Goal: Task Accomplishment & Management: Complete application form

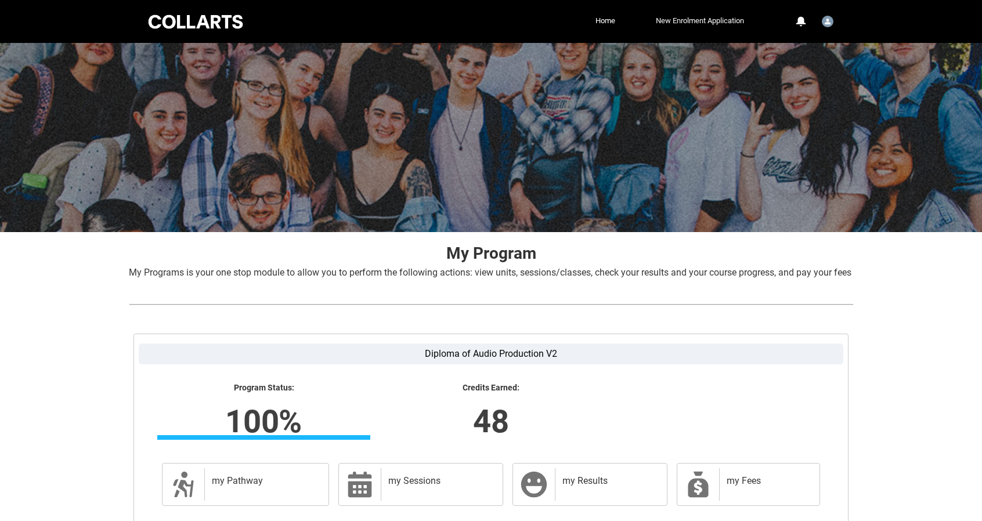
click at [697, 25] on link "New Enrolment Application" at bounding box center [700, 20] width 94 height 17
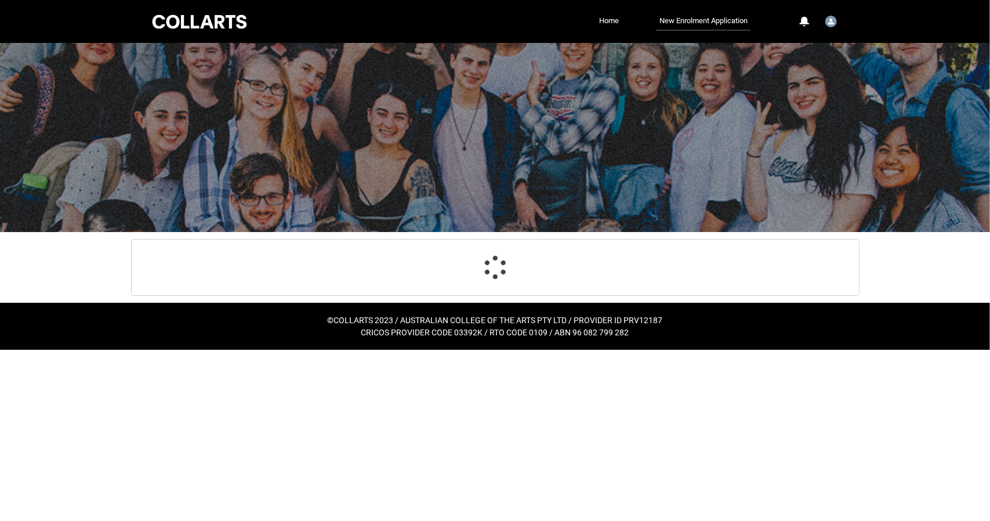
select select "Citizenship.1"
select select "Heard_About_Collarts_Picklist.Online Search (Google)"
select select "Country_Choice.1101"
select select "P_Contact_Time_Morning"
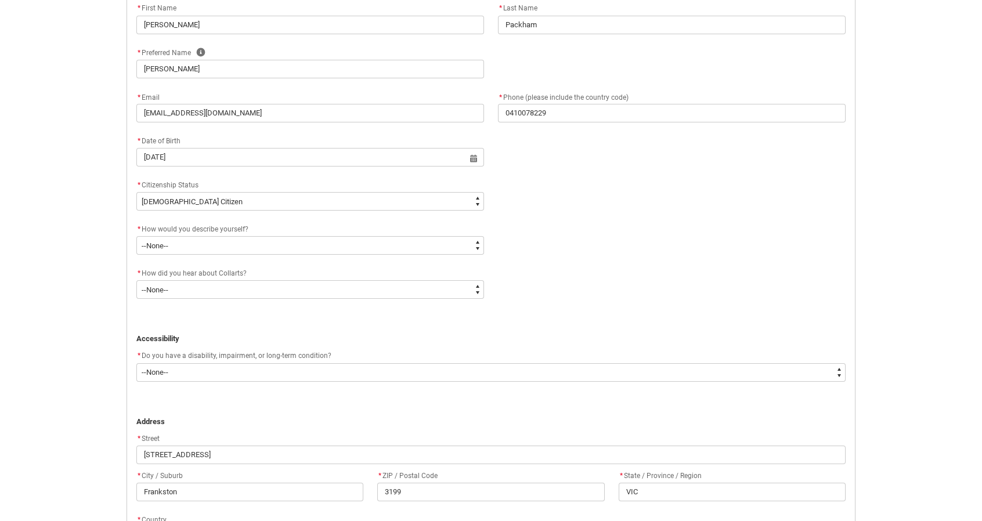
scroll to position [406, 0]
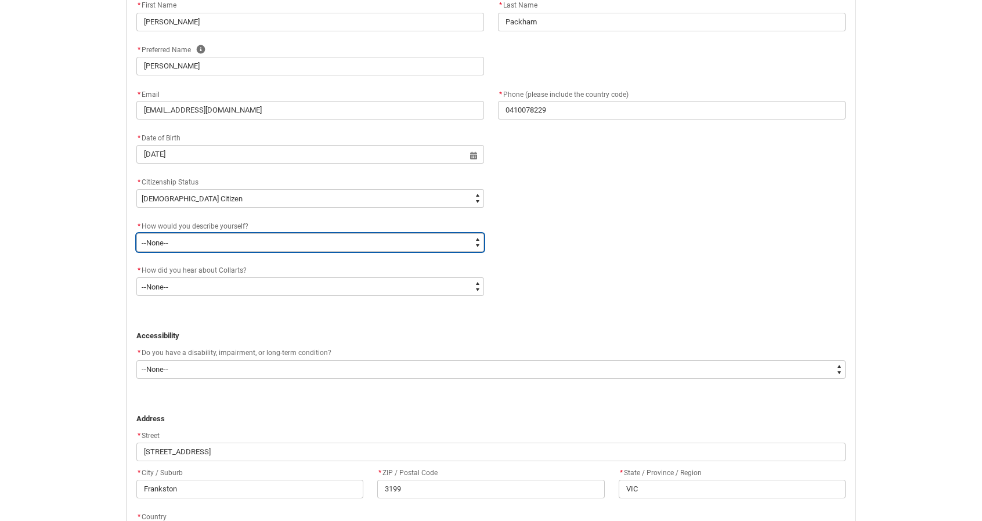
click at [325, 251] on select "--None-- I'm currently in Year 12 and planning what I'll do after school I've c…" at bounding box center [309, 242] width 347 height 19
type lightning-select "HSLC_Domestic_e"
click at [136, 233] on select "--None-- I'm currently in Year 12 and planning what I'll do after school I've c…" at bounding box center [309, 242] width 347 height 19
select select "HSLC_Domestic_e"
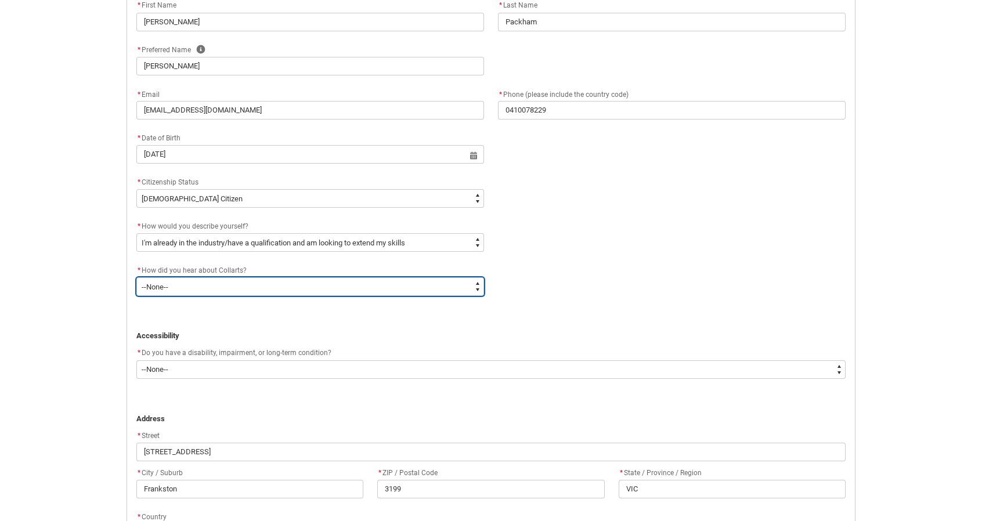
click at [220, 291] on select "--None-- Advertising - Facebook Advertising - Google Advertising - Instagram Ad…" at bounding box center [309, 286] width 347 height 19
click at [136, 277] on select "--None-- Advertising - Facebook Advertising - Google Advertising - Instagram Ad…" at bounding box center [309, 286] width 347 height 19
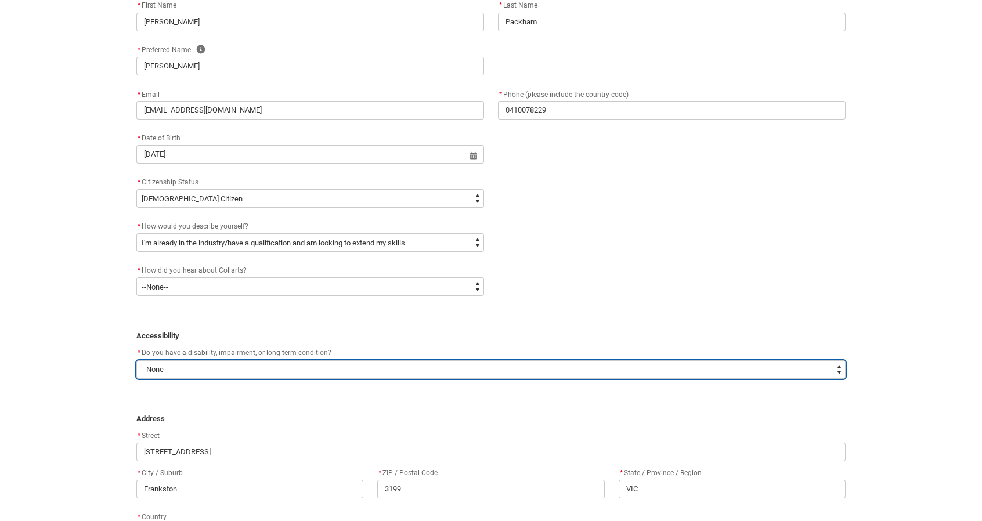
click at [226, 364] on select "--None-- Yes No" at bounding box center [490, 369] width 709 height 19
type lightning-select "No_TextChoice"
click at [136, 360] on select "--None-- Yes No" at bounding box center [490, 369] width 709 height 19
select select "No_TextChoice"
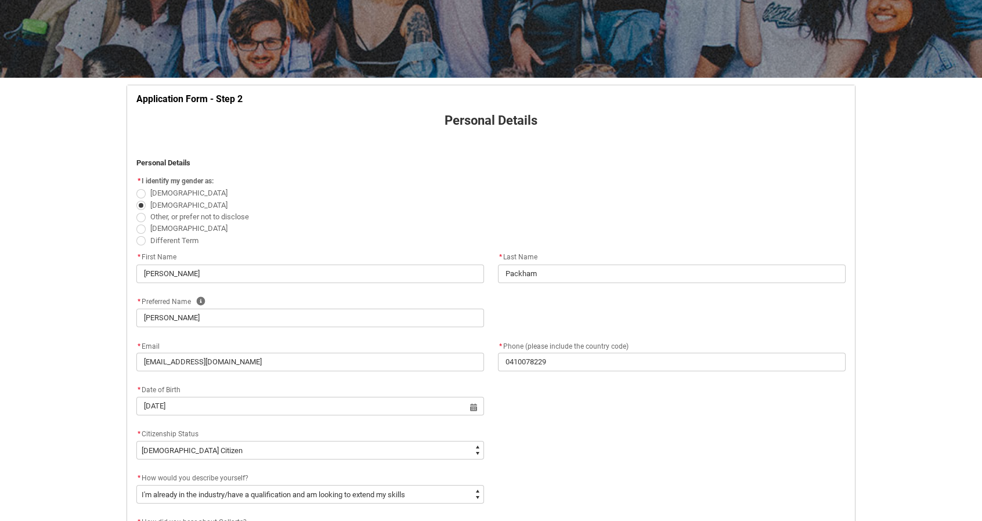
scroll to position [153, 0]
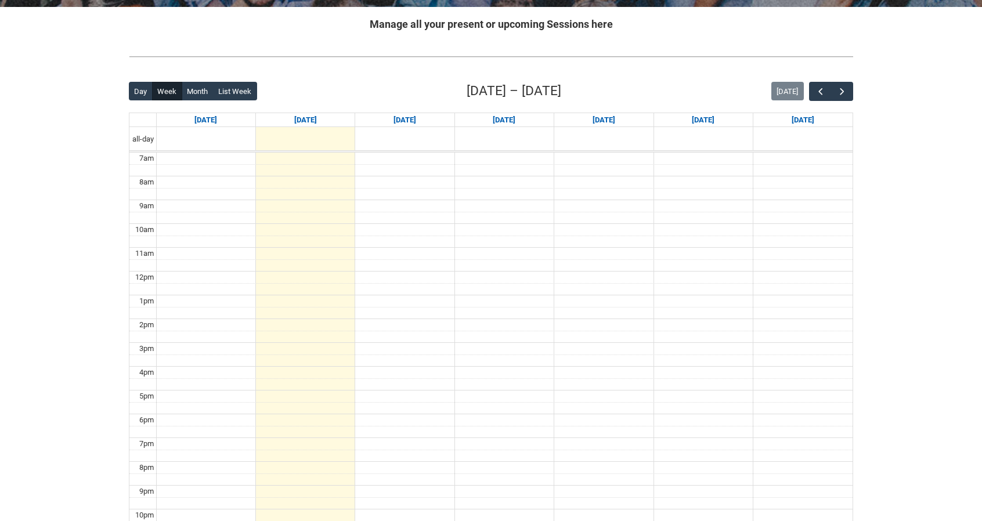
scroll to position [232, 0]
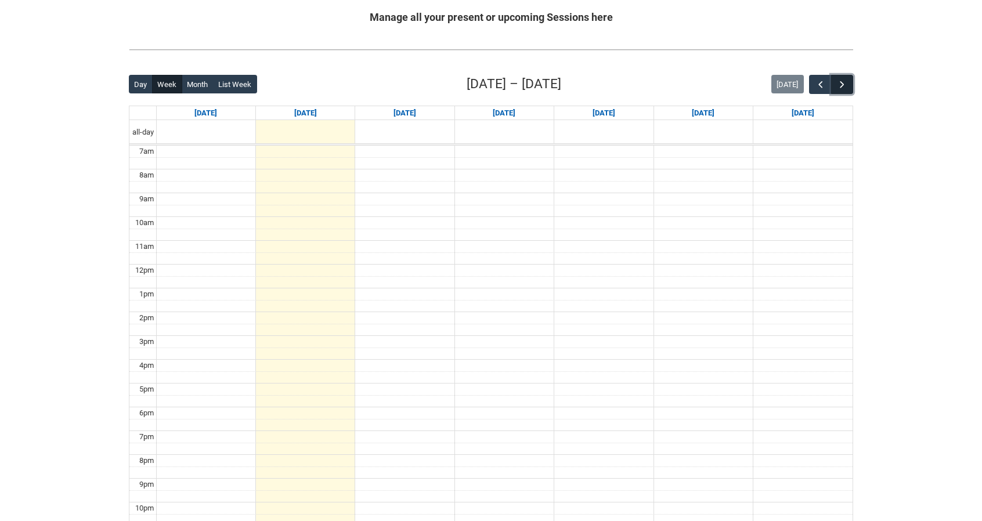
click at [844, 89] on span "button" at bounding box center [842, 85] width 12 height 12
